Goal: Check status: Check status

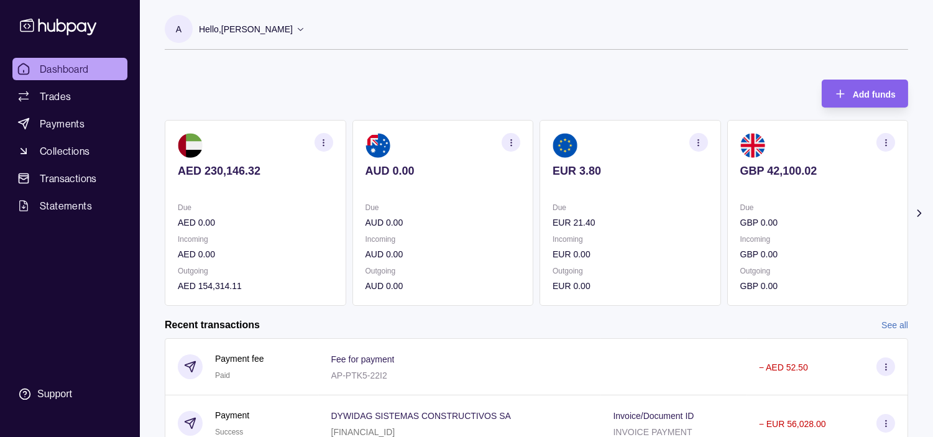
click at [772, 254] on p "GBP 0.00" at bounding box center [817, 254] width 155 height 14
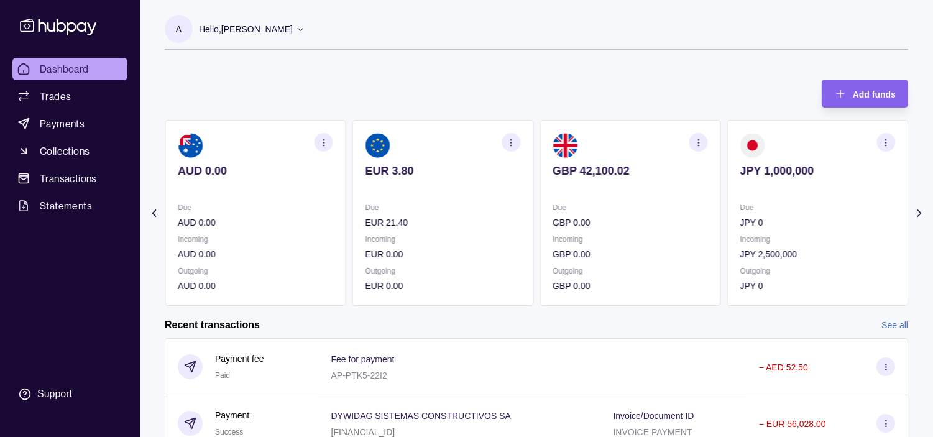
click at [763, 244] on p "Incoming" at bounding box center [817, 239] width 155 height 14
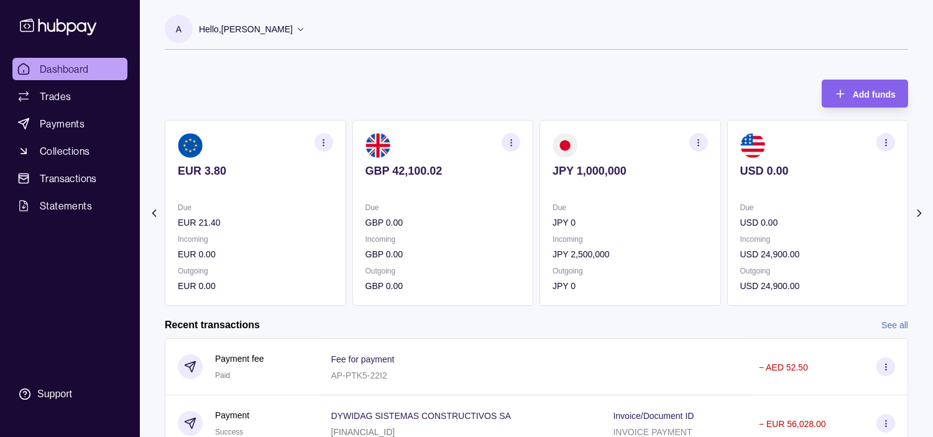
click at [697, 144] on icon "button" at bounding box center [697, 142] width 9 height 9
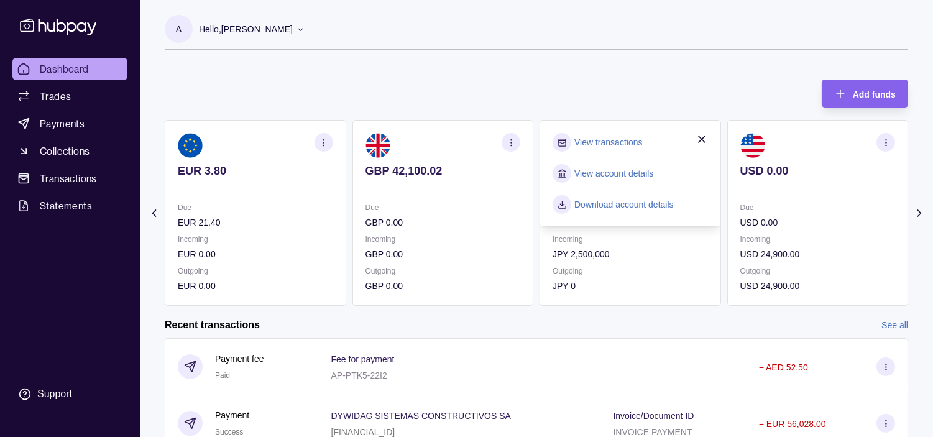
click at [621, 139] on link "View transactions" at bounding box center [608, 142] width 68 height 14
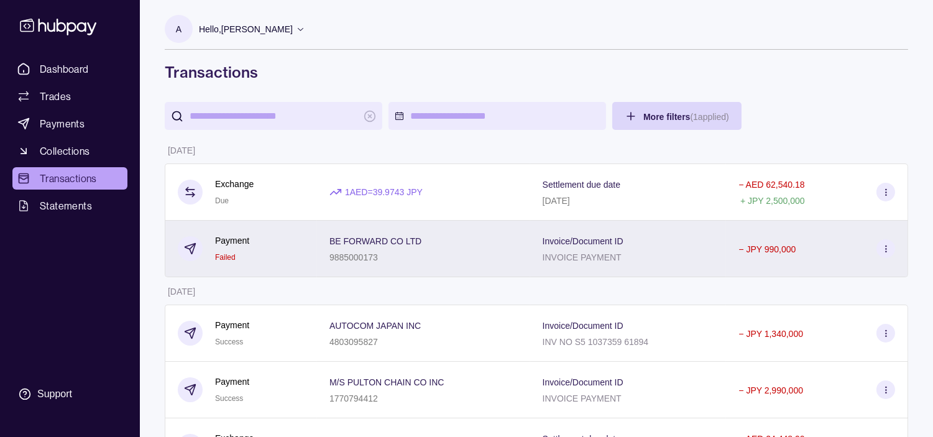
click at [288, 247] on div "Payment Failed" at bounding box center [241, 249] width 127 height 30
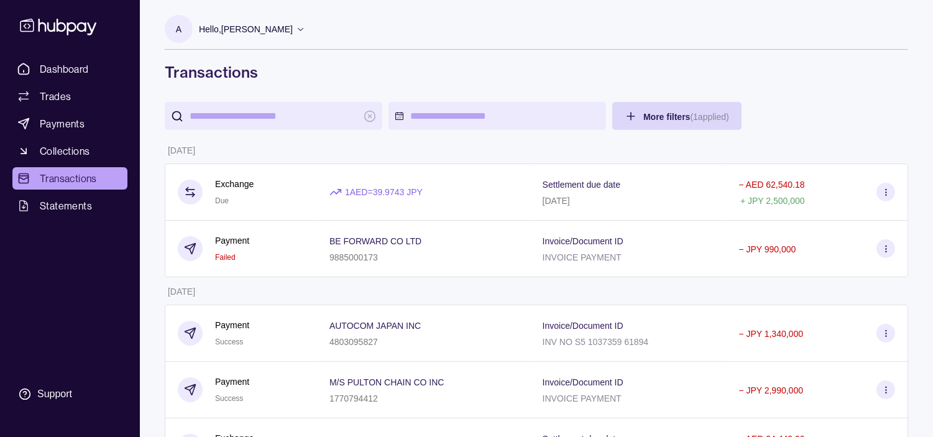
click at [394, 60] on html "Dashboard Trades Payments Collections Transactions Statements Support A Hello, …" at bounding box center [466, 377] width 933 height 754
